Goal: Transaction & Acquisition: Book appointment/travel/reservation

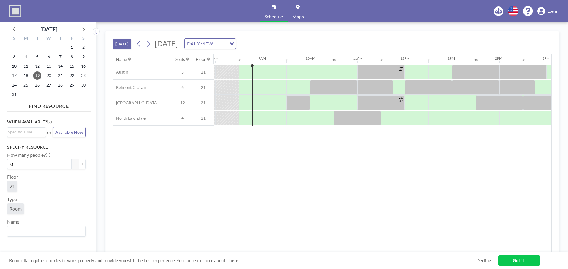
scroll to position [0, 379]
click at [266, 86] on div at bounding box center [273, 87] width 24 height 15
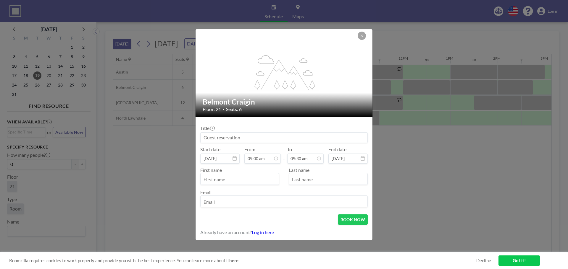
click at [233, 139] on input at bounding box center [284, 138] width 167 height 10
type input "a"
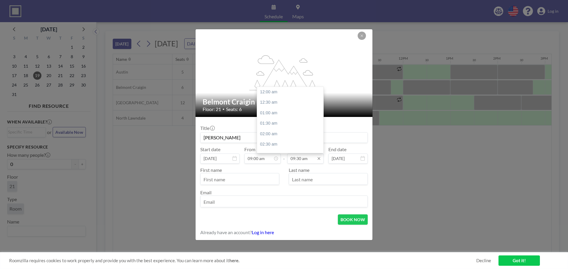
scroll to position [200, 0]
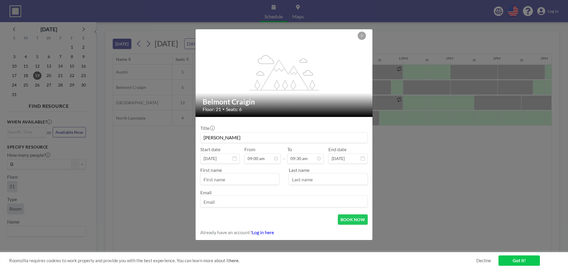
type input "[PERSON_NAME]"
click at [244, 180] on input "text" at bounding box center [240, 180] width 78 height 10
type input "[PERSON_NAME]"
click at [230, 199] on input "email" at bounding box center [284, 202] width 167 height 10
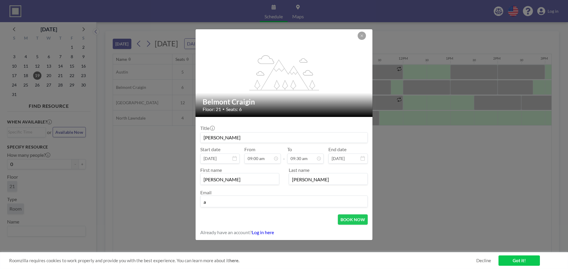
type input "[EMAIL_ADDRESS][DOMAIN_NAME]"
click at [344, 222] on button "BOOK NOW" at bounding box center [353, 220] width 30 height 10
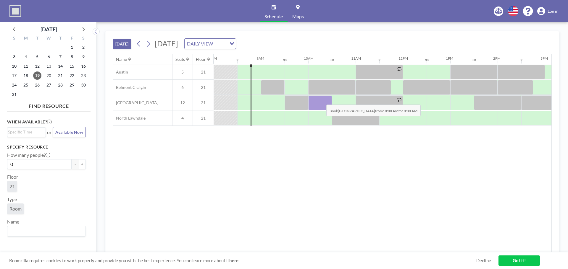
click at [321, 100] on div at bounding box center [320, 103] width 24 height 15
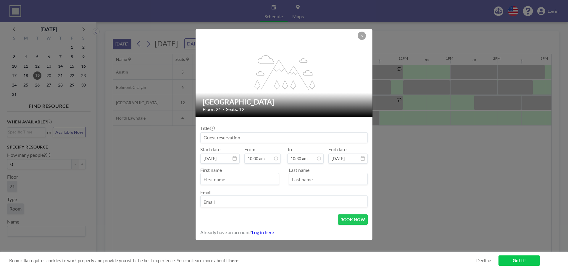
click at [224, 137] on input at bounding box center [284, 138] width 167 height 10
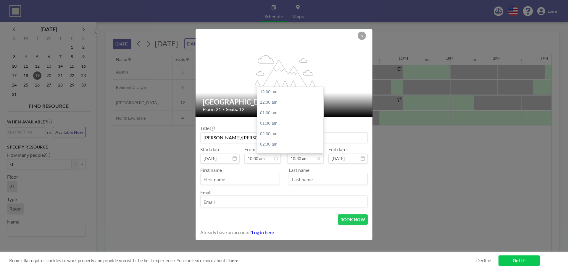
scroll to position [221, 0]
type input "[PERSON_NAME]/[PERSON_NAME]"
click at [305, 159] on input "10:30 am" at bounding box center [305, 159] width 36 height 10
click at [272, 104] on div "11:00 am" at bounding box center [291, 103] width 69 height 11
type input "11:00 am"
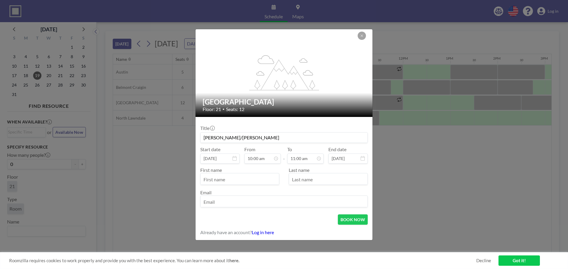
scroll to position [0, 0]
click at [253, 183] on input "text" at bounding box center [240, 180] width 78 height 10
type input "[PERSON_NAME]"
click at [239, 203] on input "email" at bounding box center [284, 202] width 167 height 10
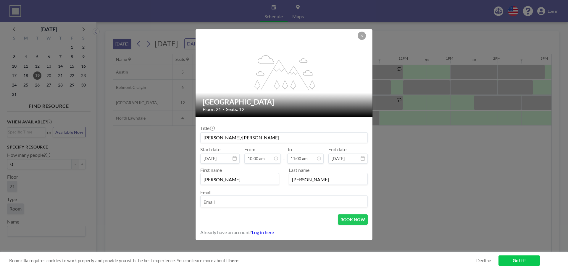
type input "[EMAIL_ADDRESS][DOMAIN_NAME]"
click at [352, 220] on button "BOOK NOW" at bounding box center [353, 220] width 30 height 10
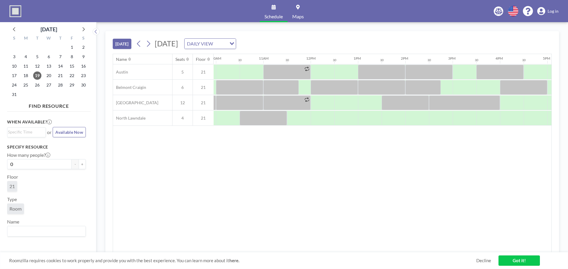
scroll to position [0, 482]
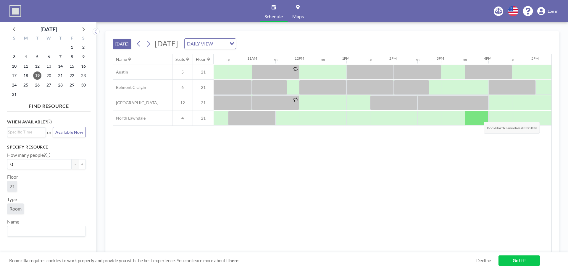
click at [479, 118] on div at bounding box center [477, 118] width 24 height 15
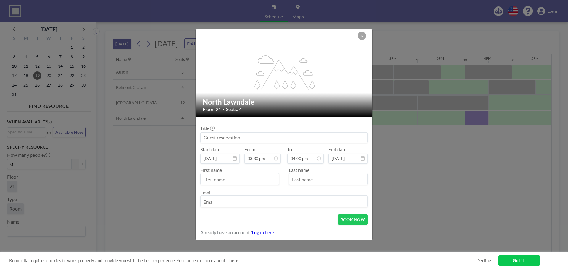
click at [220, 136] on input at bounding box center [284, 138] width 167 height 10
click at [221, 135] on input at bounding box center [284, 138] width 167 height 10
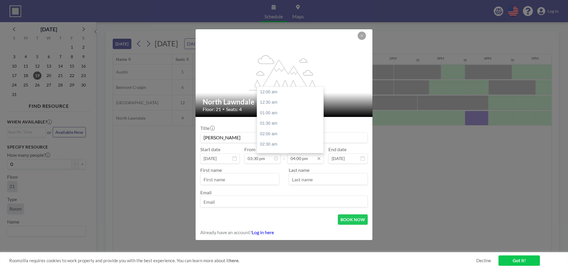
scroll to position [337, 0]
type input "[PERSON_NAME]"
click at [306, 158] on input "04:00 pm" at bounding box center [305, 159] width 36 height 10
click at [274, 104] on div "04:30 pm" at bounding box center [291, 102] width 69 height 11
type input "04:30 pm"
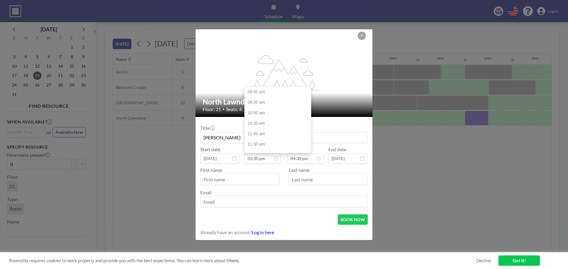
scroll to position [137, 0]
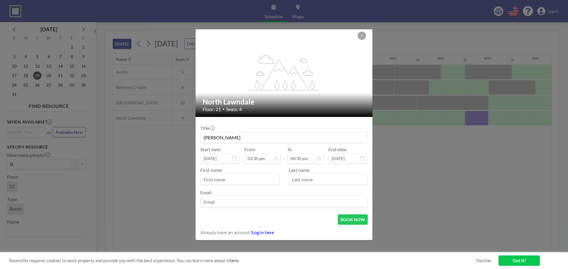
click at [235, 182] on input "text" at bounding box center [240, 180] width 78 height 10
type input "[PERSON_NAME]"
click at [229, 204] on input "email" at bounding box center [284, 202] width 167 height 10
type input "[EMAIL_ADDRESS][DOMAIN_NAME]"
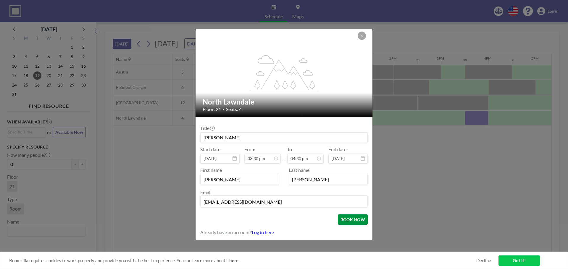
click at [345, 222] on button "BOOK NOW" at bounding box center [353, 220] width 30 height 10
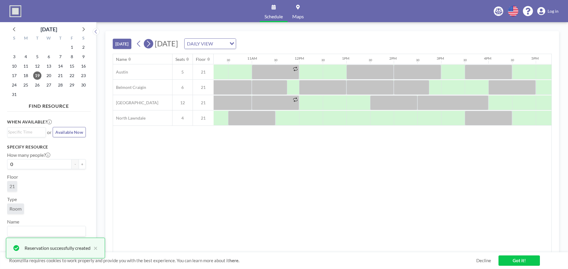
click at [149, 44] on icon at bounding box center [149, 43] width 6 height 9
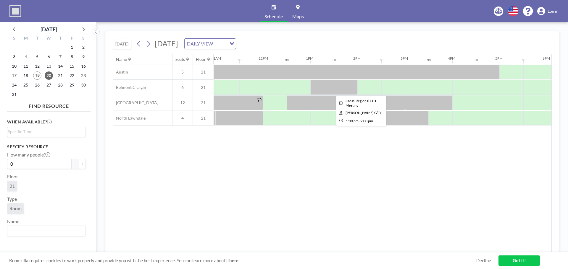
scroll to position [0, 519]
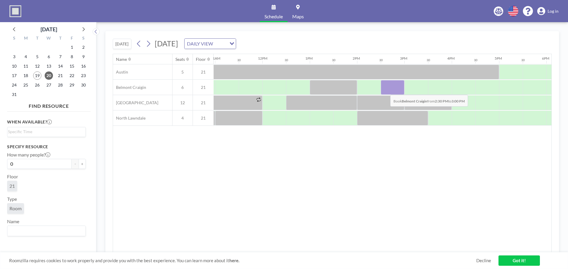
click at [385, 90] on div at bounding box center [393, 87] width 24 height 15
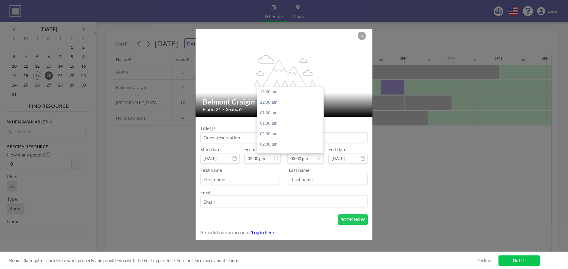
scroll to position [316, 0]
click at [304, 156] on input "03:00 pm" at bounding box center [305, 159] width 36 height 10
click at [270, 112] on div "04:00 pm" at bounding box center [291, 113] width 69 height 11
type input "04:00 pm"
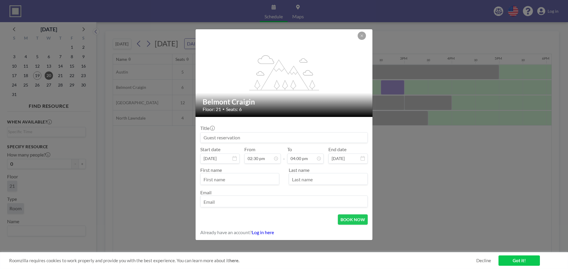
scroll to position [305, 0]
click at [283, 168] on div "First name" at bounding box center [242, 176] width 84 height 18
click at [243, 181] on input "text" at bounding box center [240, 180] width 78 height 10
type input "[PERSON_NAME]"
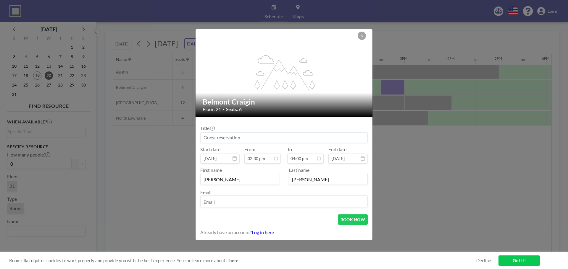
click at [231, 207] on input "email" at bounding box center [284, 202] width 167 height 10
type input "[EMAIL_ADDRESS][DOMAIN_NAME]"
click at [234, 137] on input at bounding box center [284, 138] width 167 height 10
type input "Success"
click at [349, 217] on button "BOOK NOW" at bounding box center [353, 220] width 30 height 10
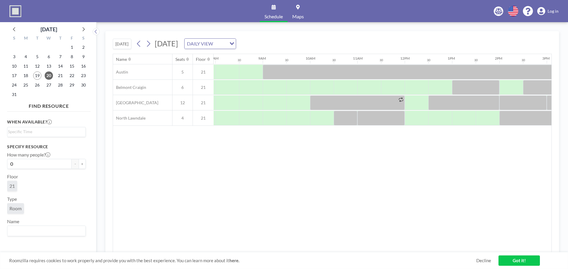
scroll to position [0, 379]
